Goal: Information Seeking & Learning: Learn about a topic

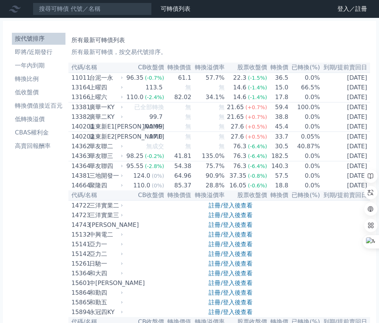
click at [42, 40] on li "按代號排序" at bounding box center [39, 38] width 54 height 9
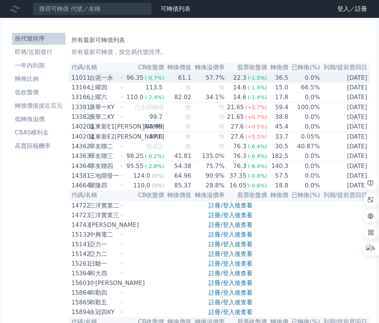
click at [124, 80] on icon at bounding box center [122, 78] width 4 height 4
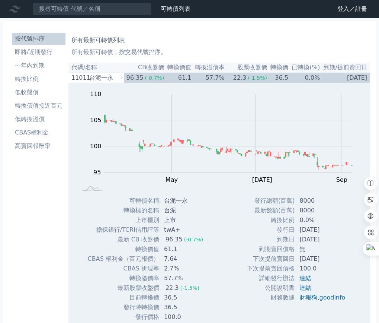
click at [20, 9] on icon at bounding box center [15, 9] width 12 height 12
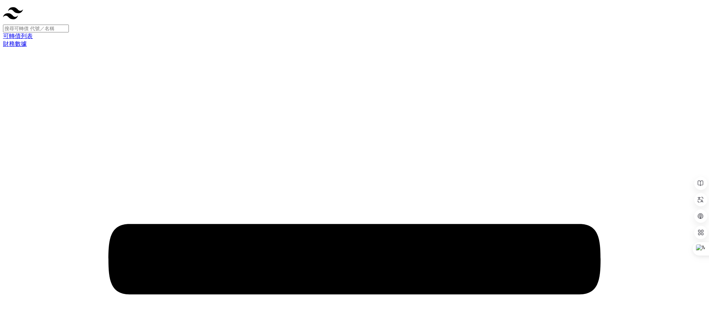
click at [56, 25] on input at bounding box center [36, 29] width 66 height 8
click at [33, 33] on link "可轉債列表" at bounding box center [18, 36] width 30 height 6
click at [27, 41] on link "財務數據" at bounding box center [15, 44] width 24 height 6
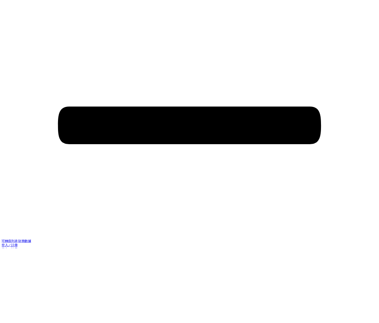
scroll to position [473, 0]
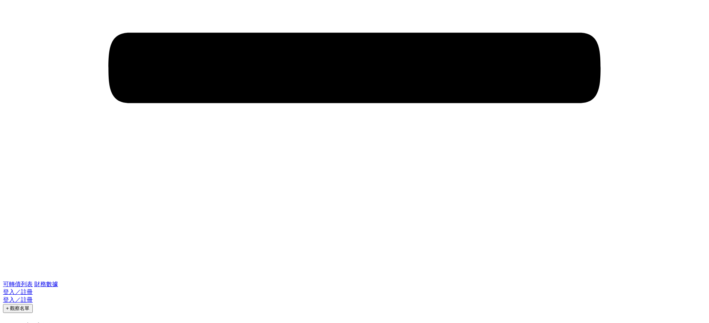
drag, startPoint x: 600, startPoint y: 76, endPoint x: 598, endPoint y: 65, distance: 10.7
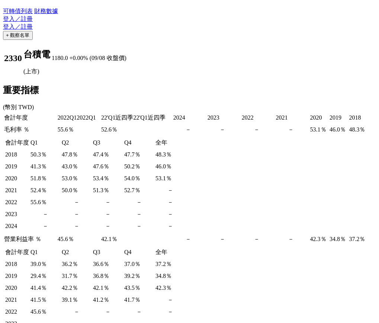
scroll to position [398, 0]
